Goal: Task Accomplishment & Management: Complete application form

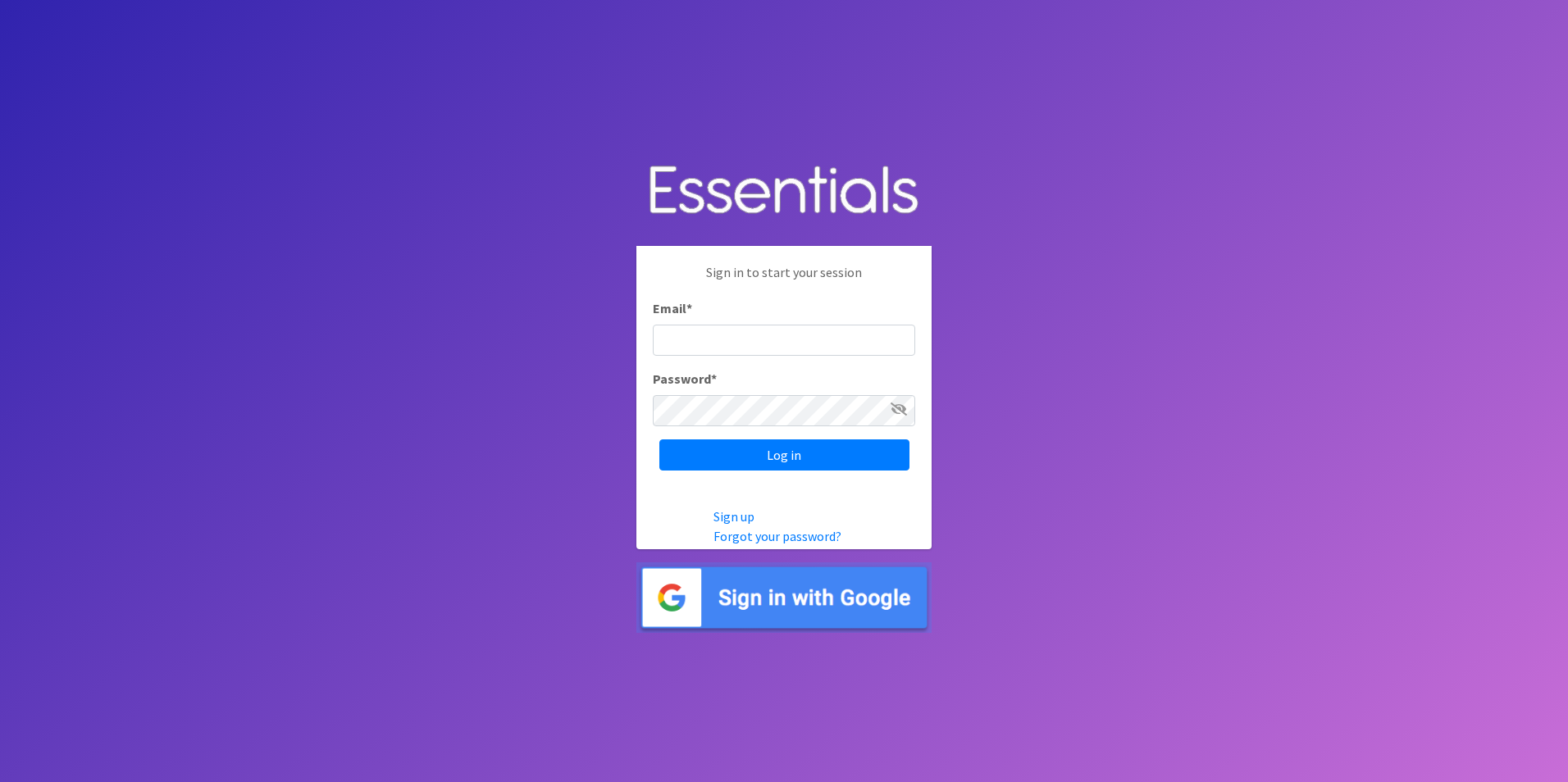
click at [676, 338] on input "Email *" at bounding box center [784, 339] width 263 height 31
type input "[EMAIL_ADDRESS][DOMAIN_NAME]"
click at [1163, 476] on body "Sign in to start your session Email * mightcdrchousing@gmail.com Password * Log…" at bounding box center [784, 391] width 1568 height 782
click at [854, 458] on input "Log in" at bounding box center [785, 455] width 250 height 31
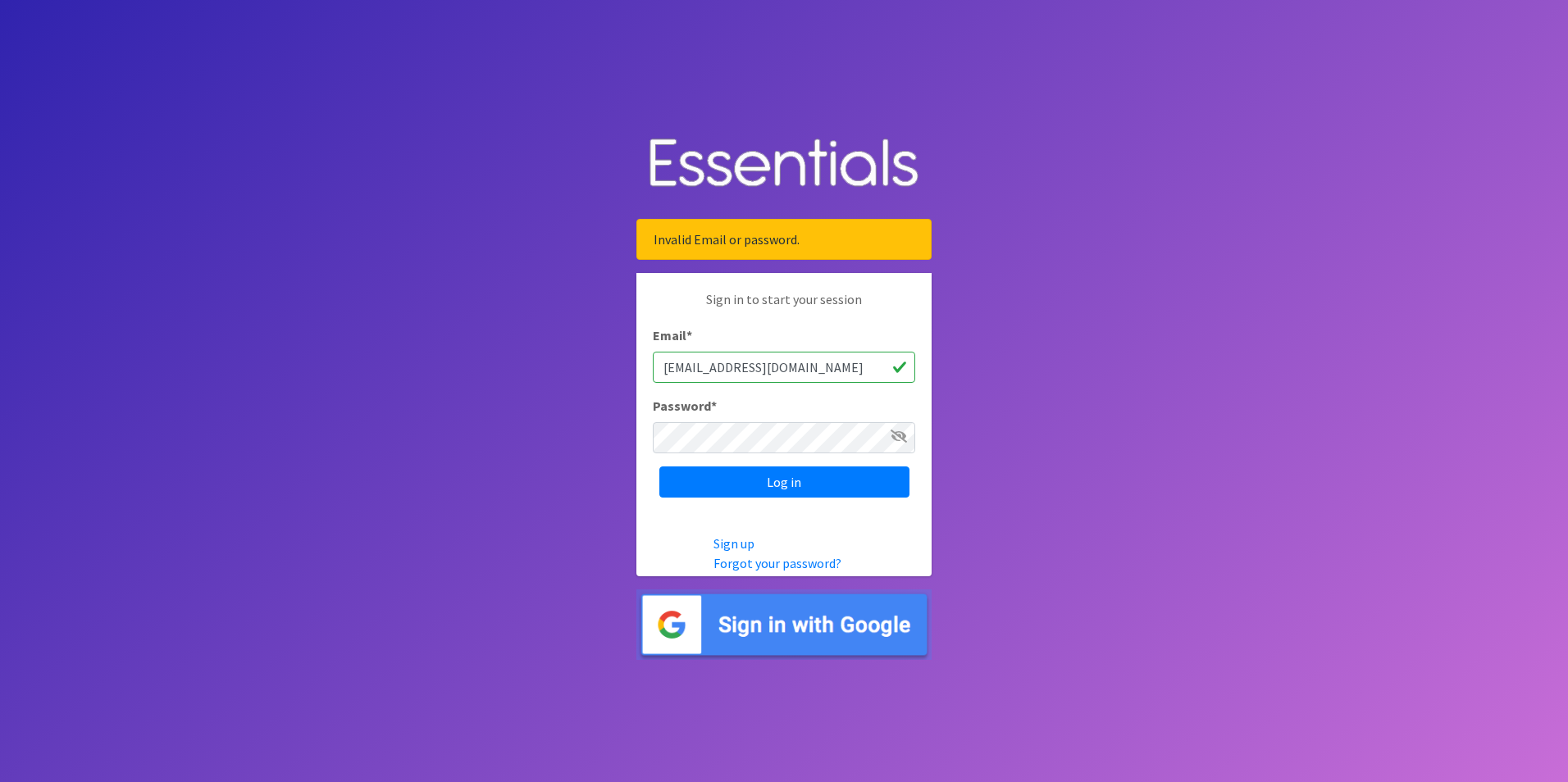
click at [1213, 464] on body "Invalid Email or password. Sign in to start your session Email * [EMAIL_ADDRESS…" at bounding box center [784, 391] width 1568 height 782
click at [778, 478] on input "Log in" at bounding box center [785, 481] width 250 height 31
drag, startPoint x: 1094, startPoint y: 573, endPoint x: 1060, endPoint y: 570, distance: 34.1
click at [1089, 573] on body "Invalid Email or password. Sign in to start your session Email * [EMAIL_ADDRESS…" at bounding box center [784, 391] width 1568 height 782
click at [779, 478] on input "Log in" at bounding box center [785, 481] width 250 height 31
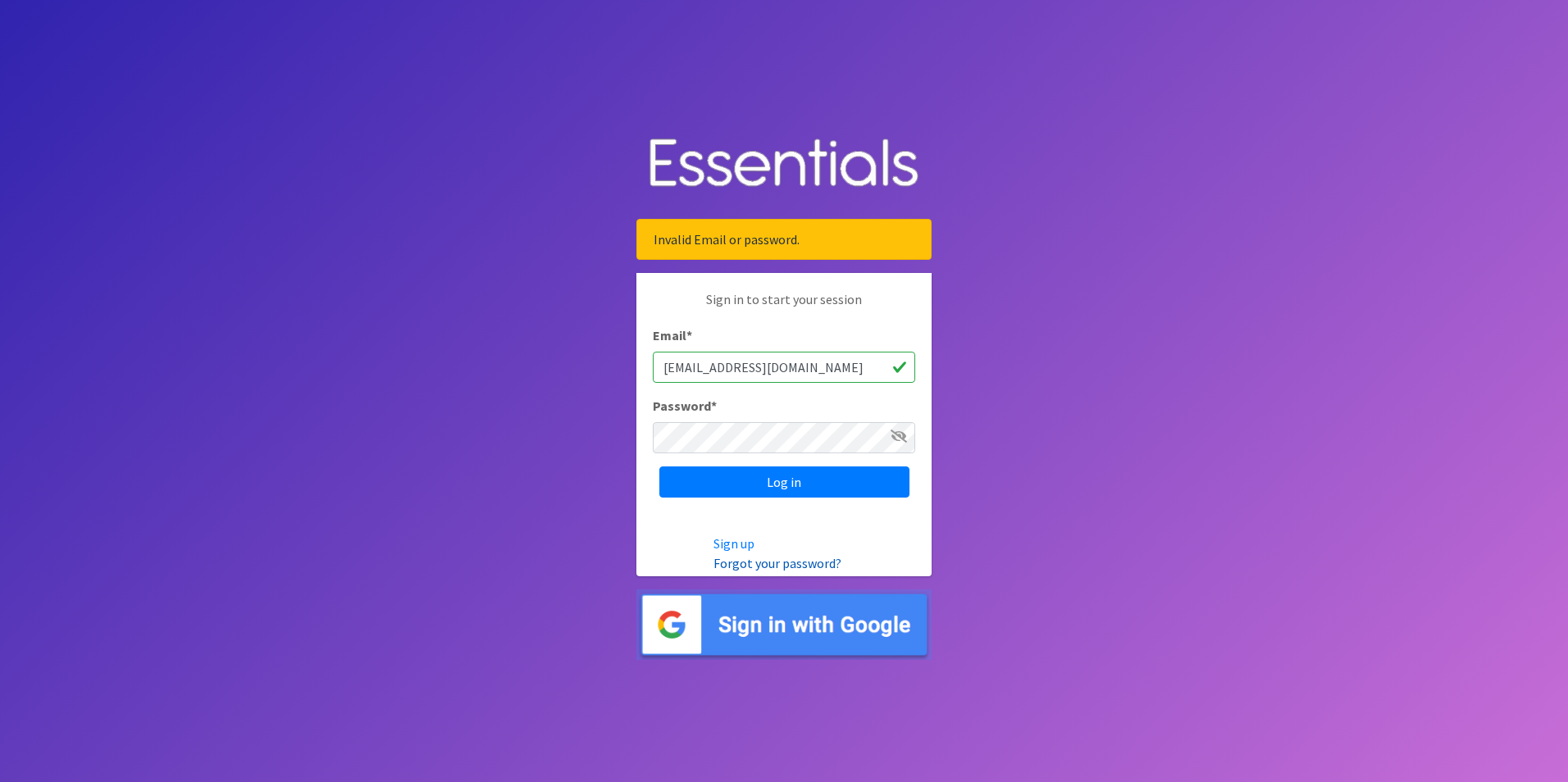
click at [793, 568] on link "Forgot your password?" at bounding box center [777, 563] width 128 height 17
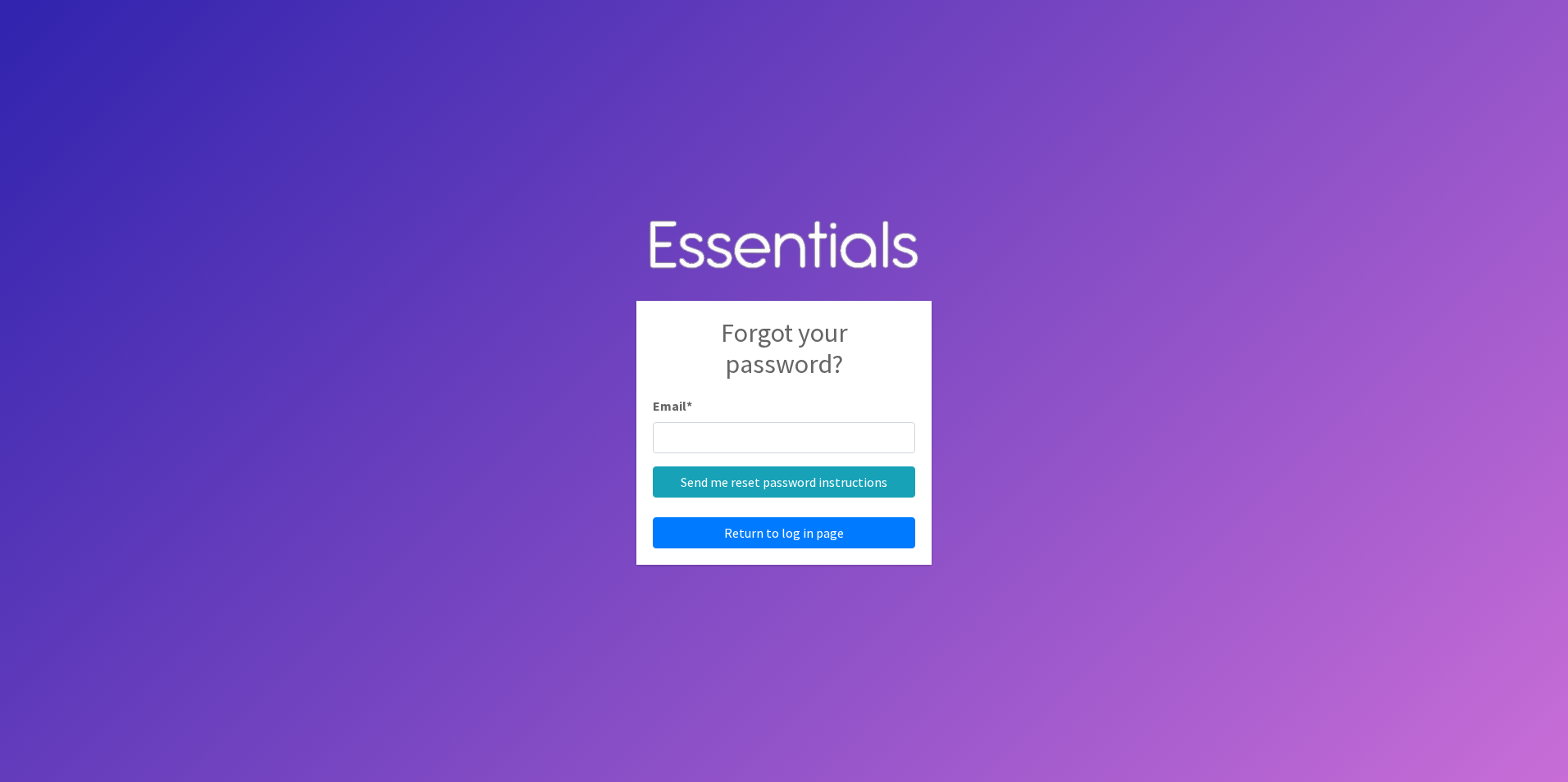
click at [705, 430] on input "Email *" at bounding box center [784, 437] width 263 height 31
type input "mightcdrchousing@gmail.com"
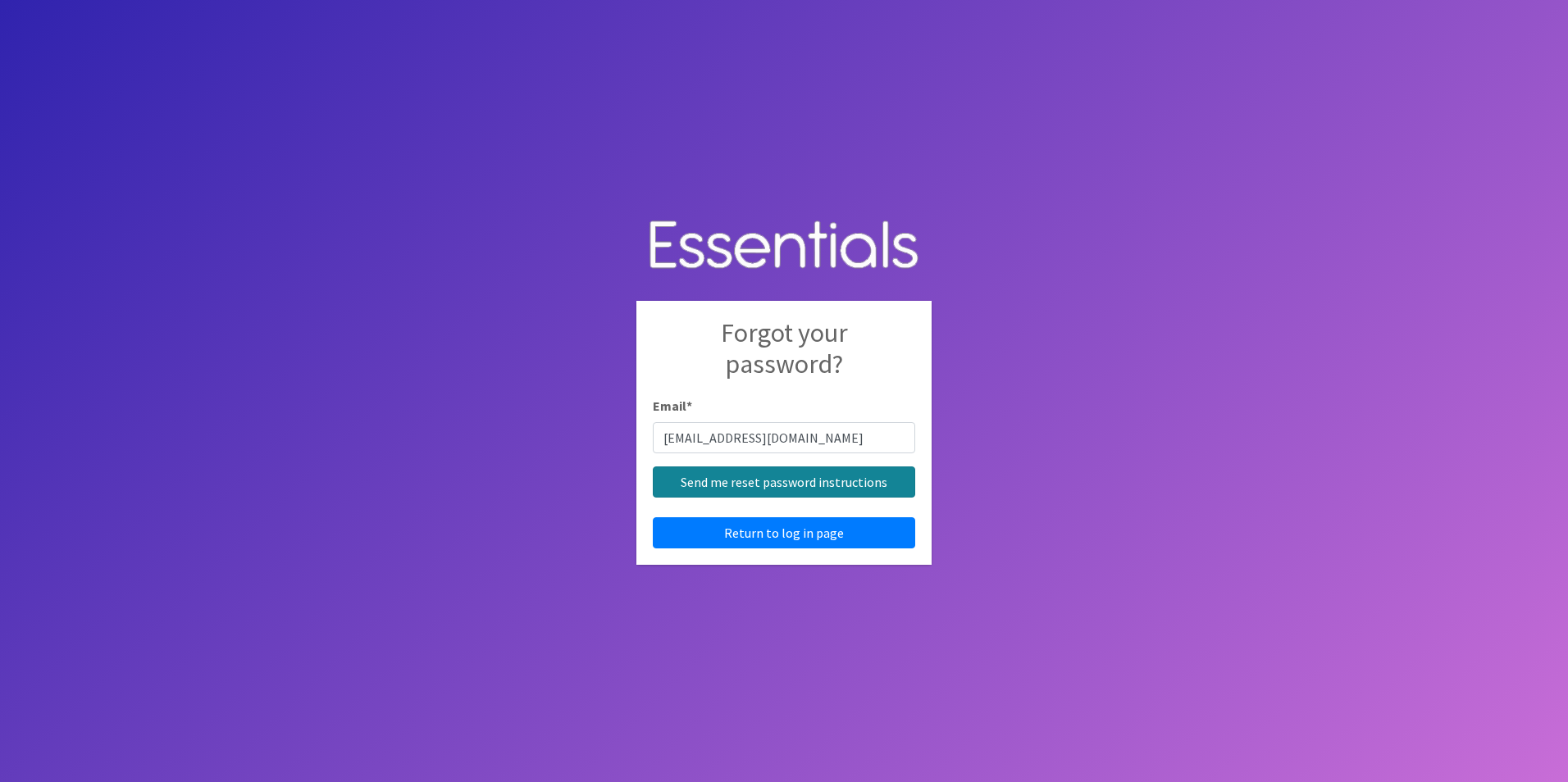
click at [773, 483] on input "Send me reset password instructions" at bounding box center [784, 481] width 263 height 31
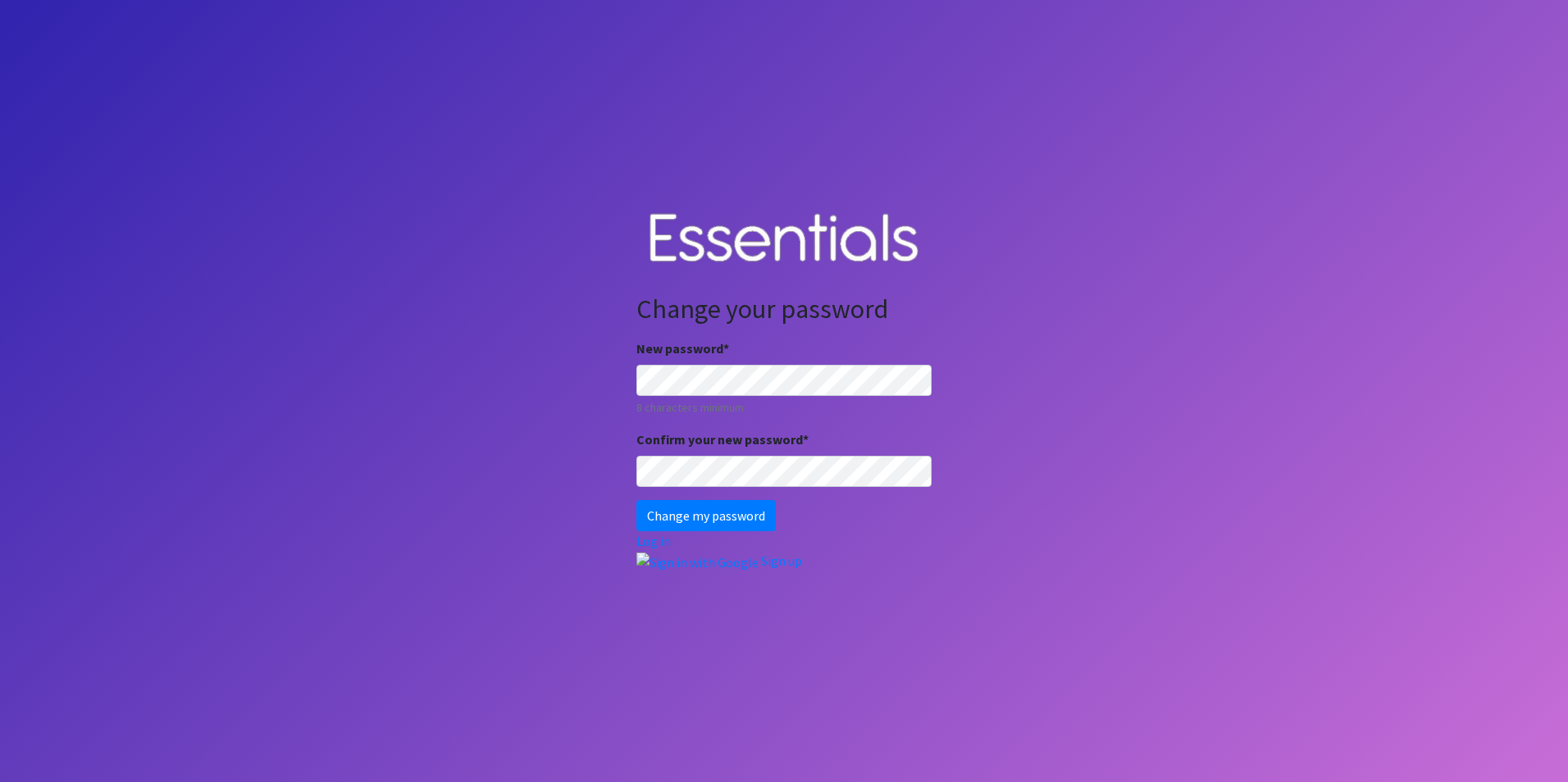
drag, startPoint x: 1079, startPoint y: 501, endPoint x: 981, endPoint y: 485, distance: 99.3
click at [1079, 502] on body "Change your password New password * 8 characters minimum Confirm your new passw…" at bounding box center [784, 391] width 1568 height 782
click at [1203, 596] on body "Change your password New password * 8 characters minimum Confirm your new passw…" at bounding box center [784, 391] width 1568 height 782
click at [718, 521] on input "Change my password" at bounding box center [706, 515] width 139 height 31
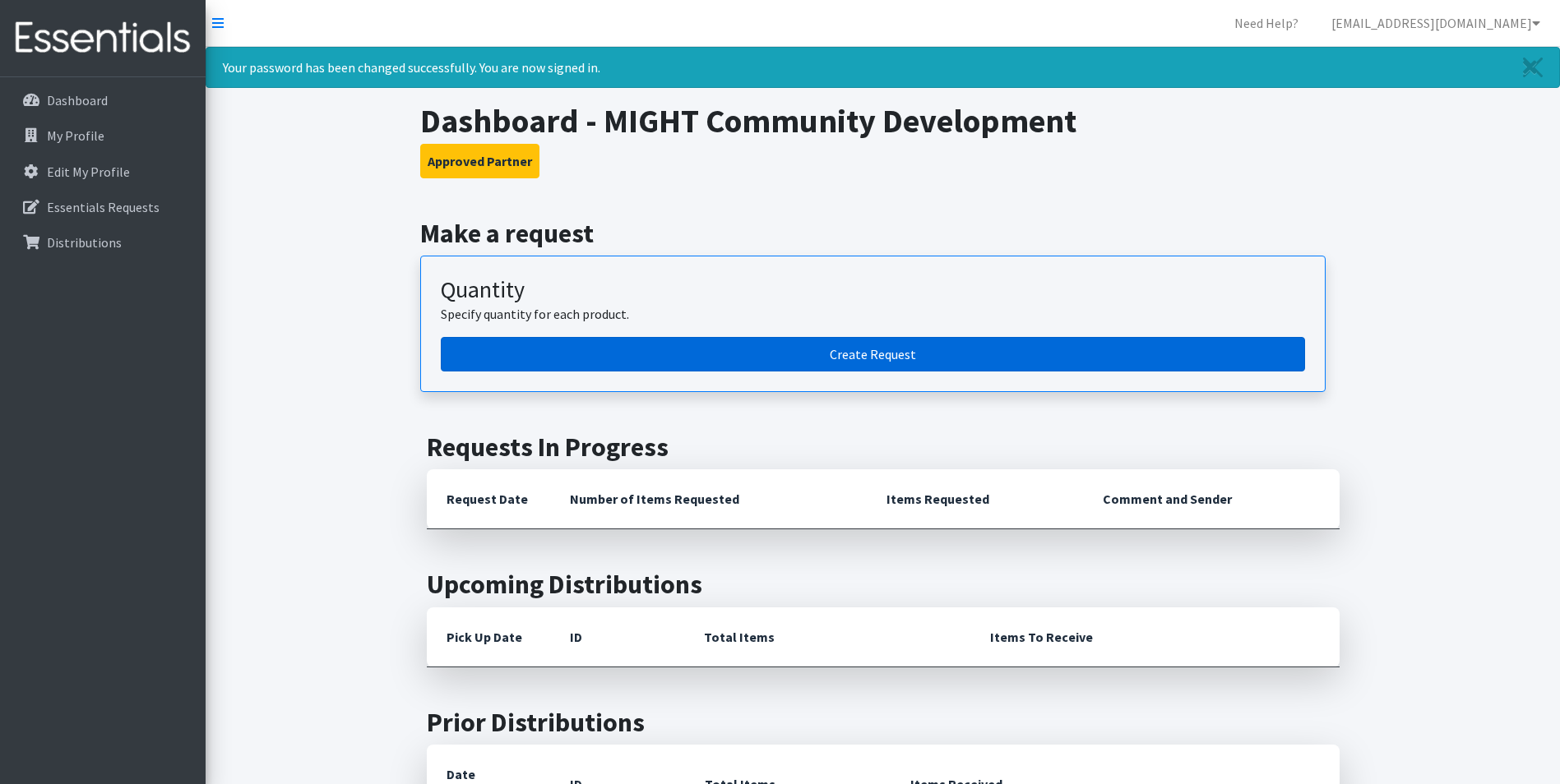
click at [868, 353] on link "Create Request" at bounding box center [874, 354] width 865 height 34
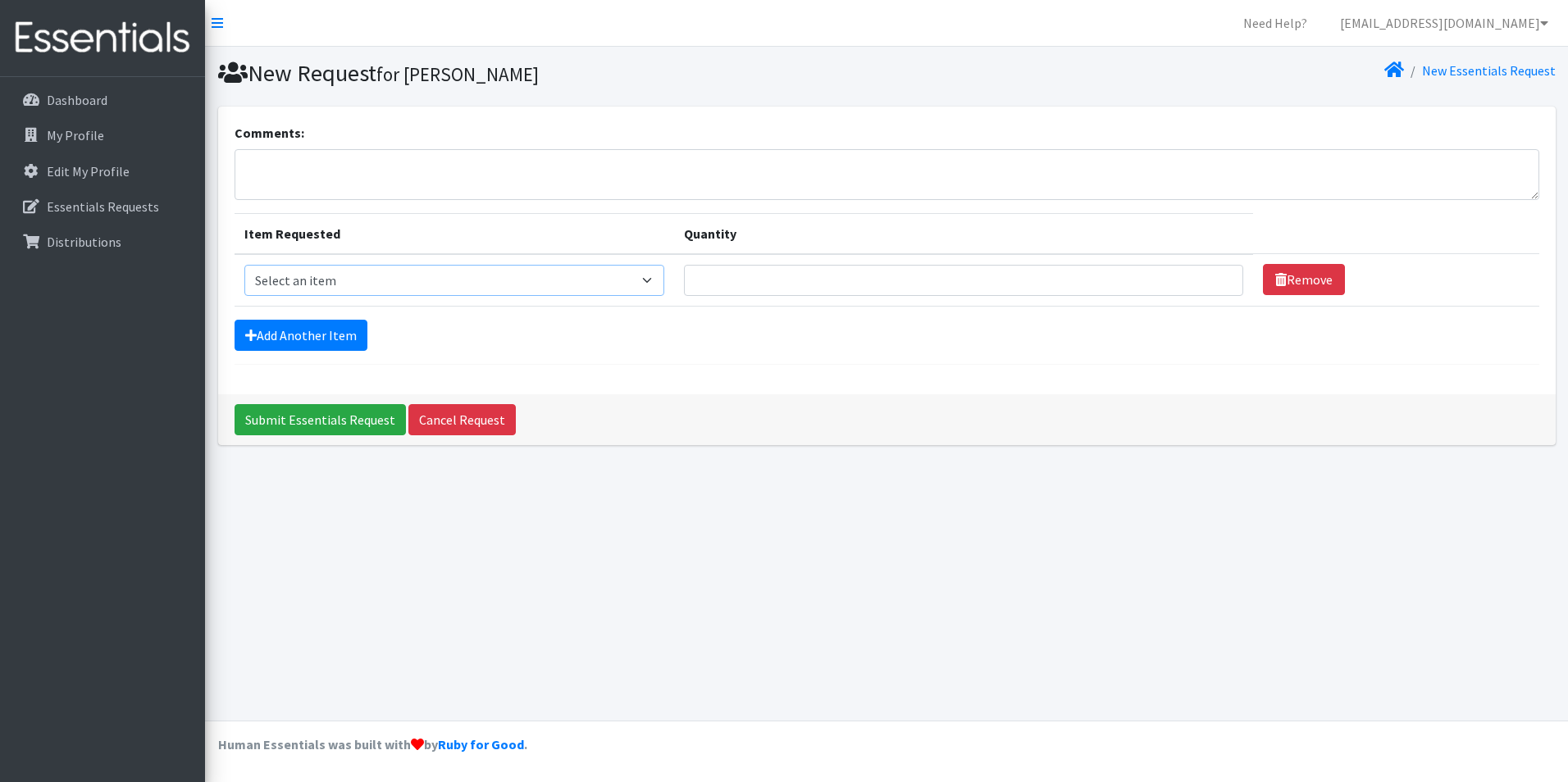
click at [653, 282] on select "Select an item Applicator Tampons Liners Pads" at bounding box center [454, 279] width 421 height 31
select select "12242"
click at [244, 264] on select "Select an item Applicator Tampons Liners Pads" at bounding box center [454, 279] width 421 height 31
type input "1"
click at [1208, 286] on input "1" at bounding box center [964, 279] width 559 height 31
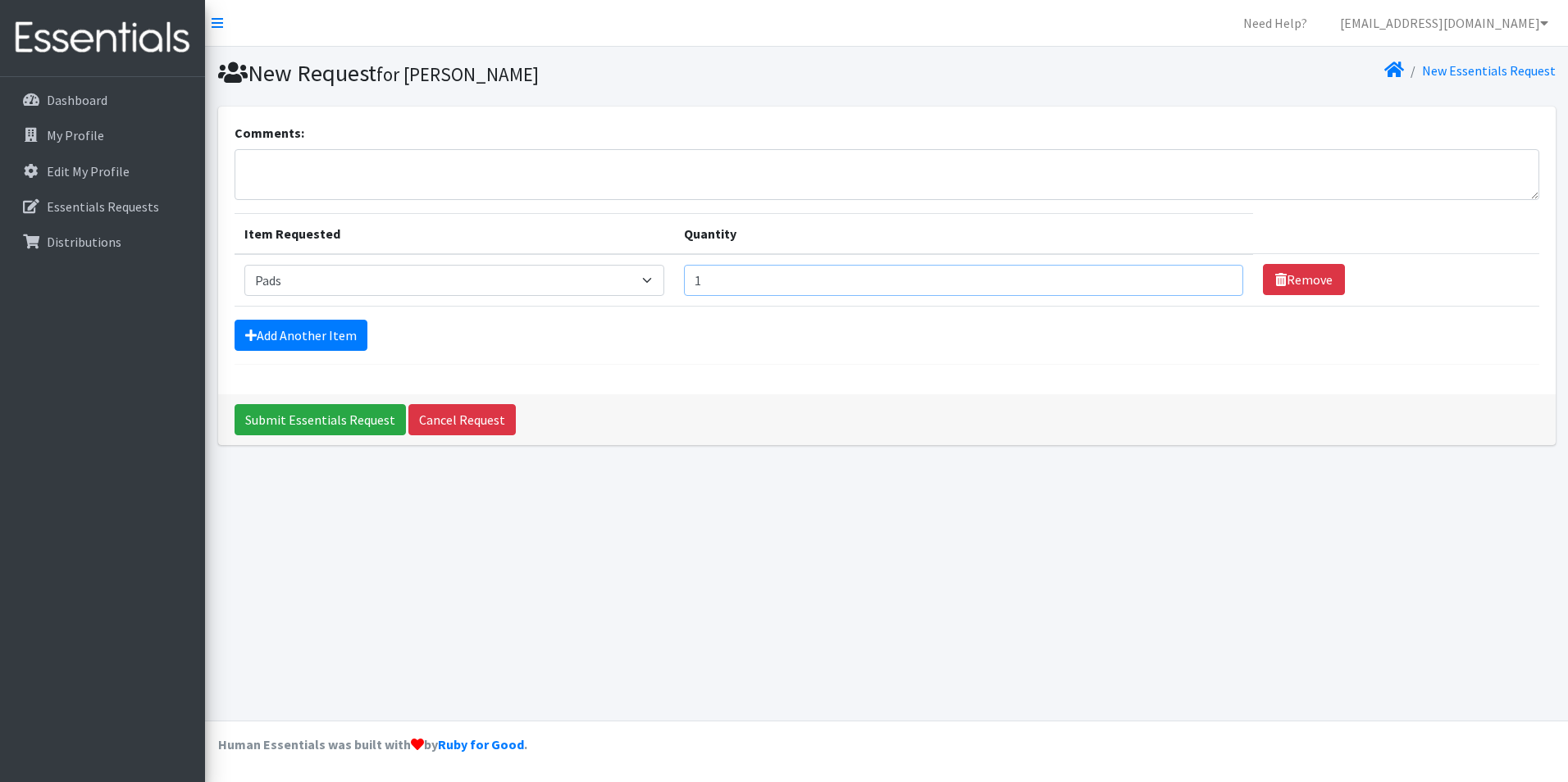
click at [1208, 285] on input "1" at bounding box center [964, 279] width 559 height 31
click at [710, 280] on input "1" at bounding box center [964, 279] width 559 height 31
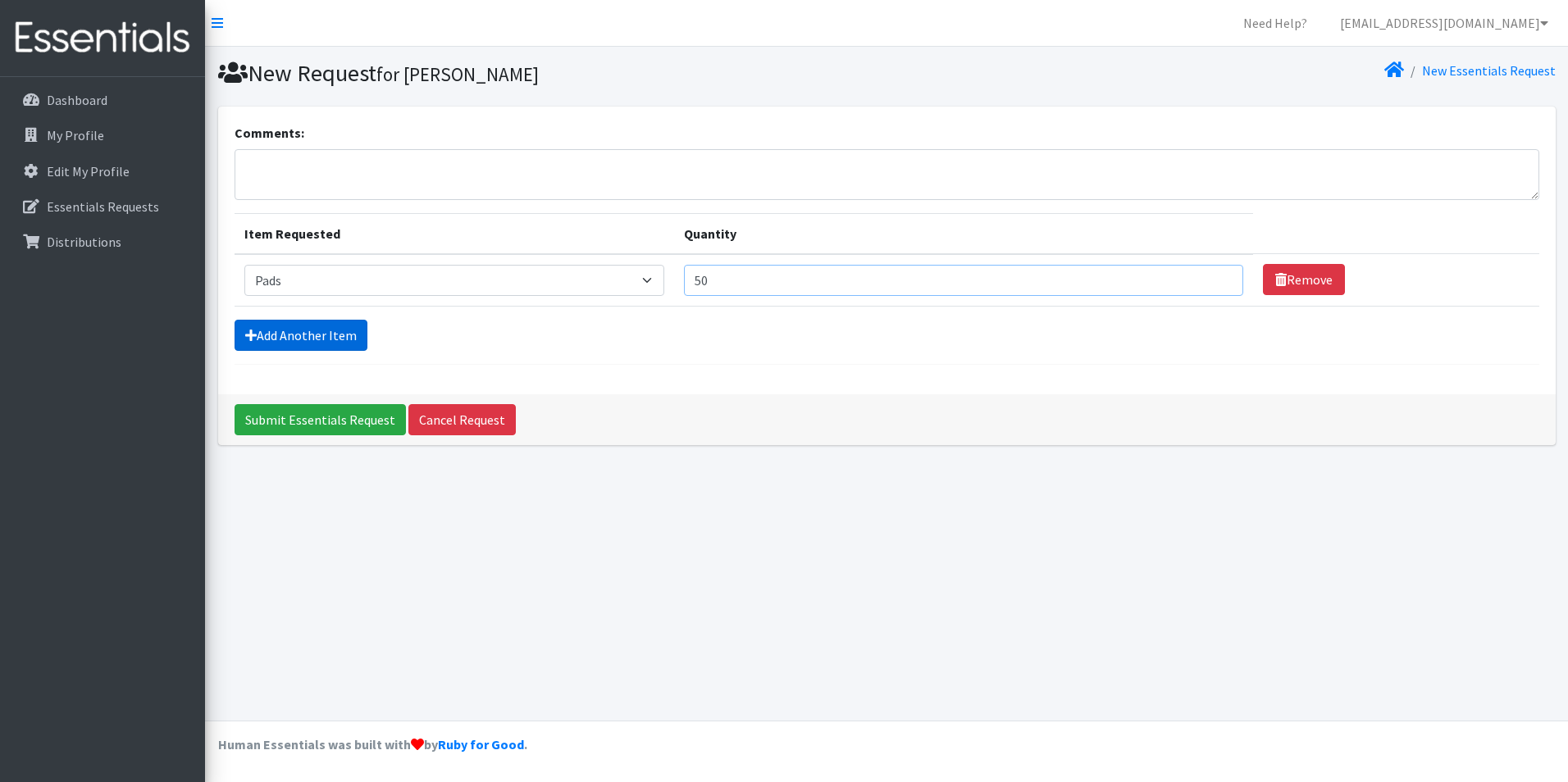
type input "50"
click at [288, 335] on link "Add Another Item" at bounding box center [301, 335] width 133 height 31
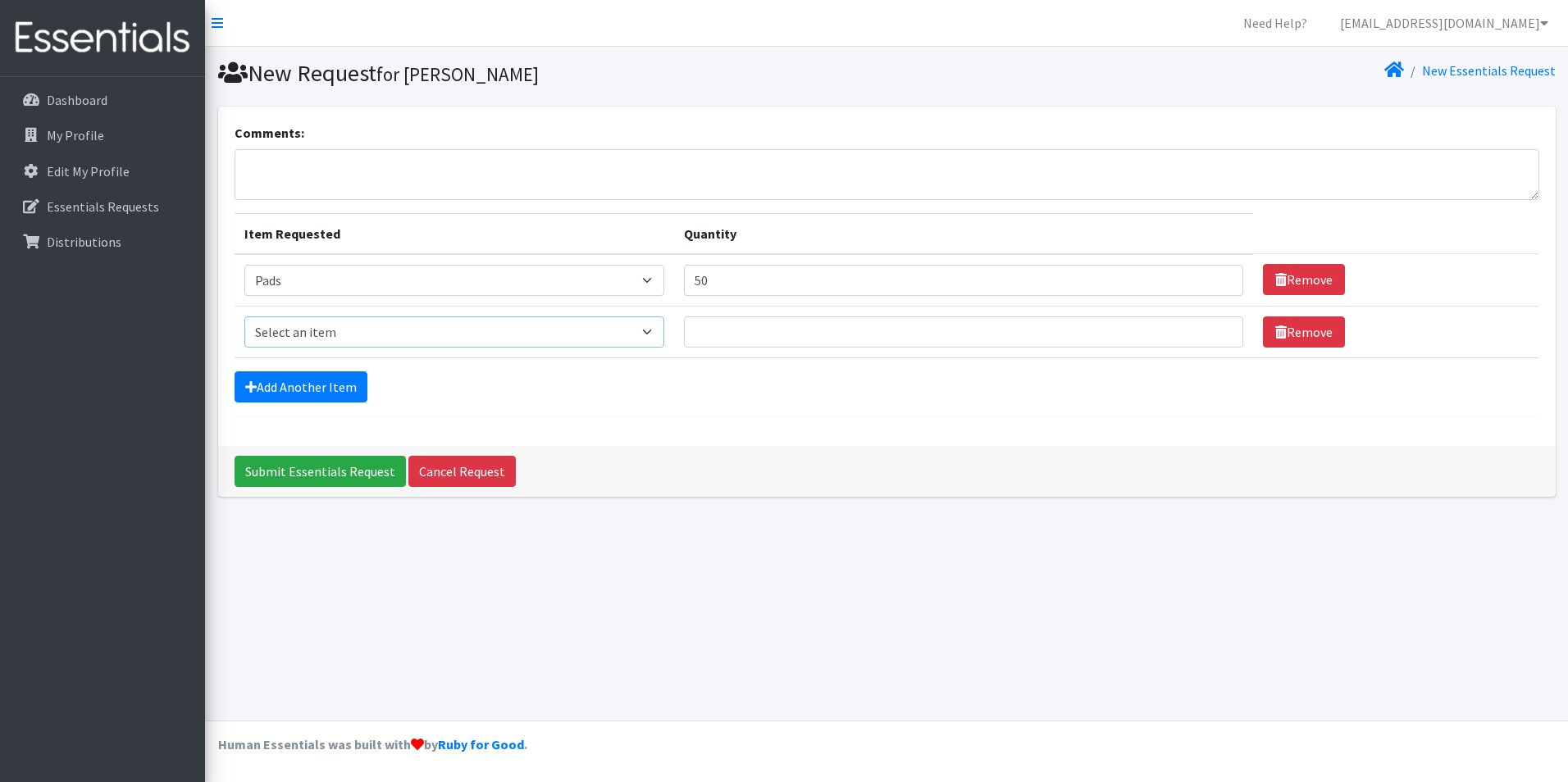
click at [648, 331] on select "Select an item Applicator Tampons Liners Pads" at bounding box center [454, 331] width 421 height 31
